Goal: Navigation & Orientation: Find specific page/section

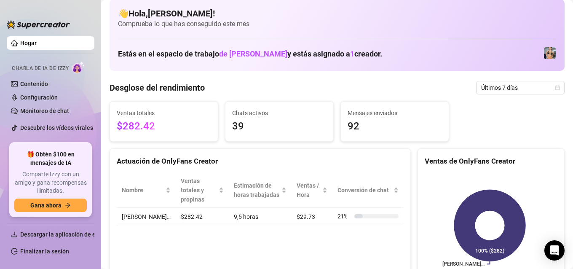
scroll to position [6, 0]
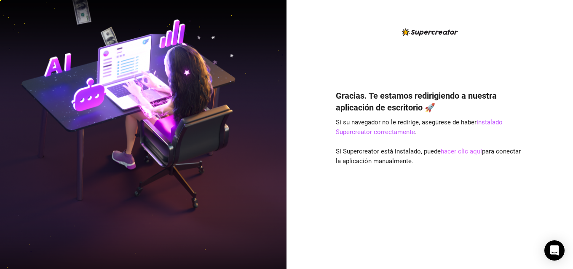
click at [457, 153] on font "hacer clic aquí" at bounding box center [461, 151] width 41 height 8
